Goal: Task Accomplishment & Management: Manage account settings

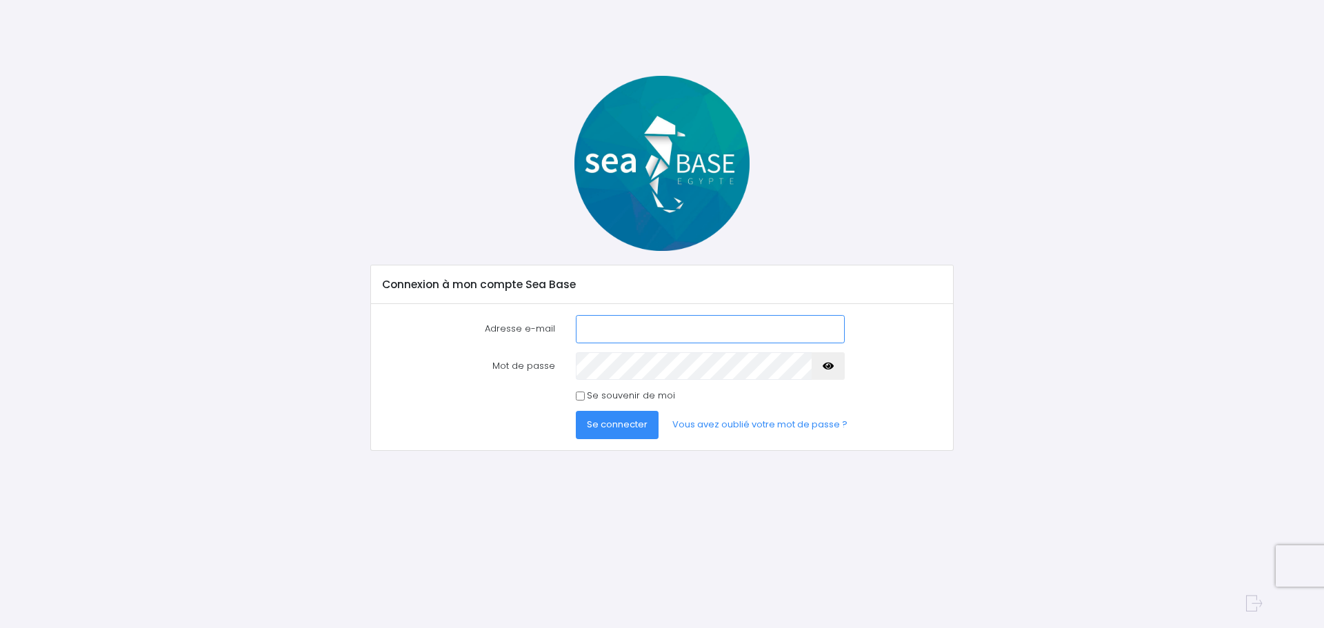
type input "steph_jolly@yahoo.fr"
click at [610, 419] on span "Se connecter" at bounding box center [617, 424] width 61 height 13
